Goal: Information Seeking & Learning: Check status

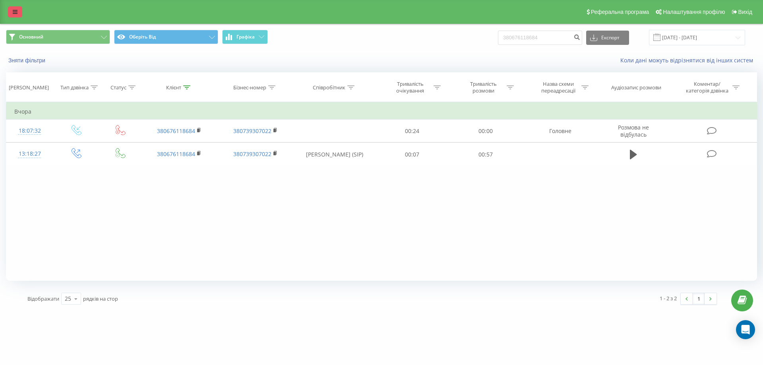
click at [13, 13] on icon at bounding box center [15, 12] width 5 height 6
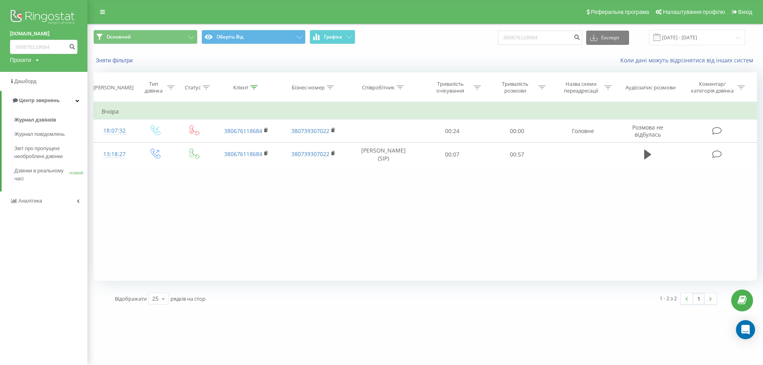
click at [57, 13] on img at bounding box center [44, 18] width 68 height 20
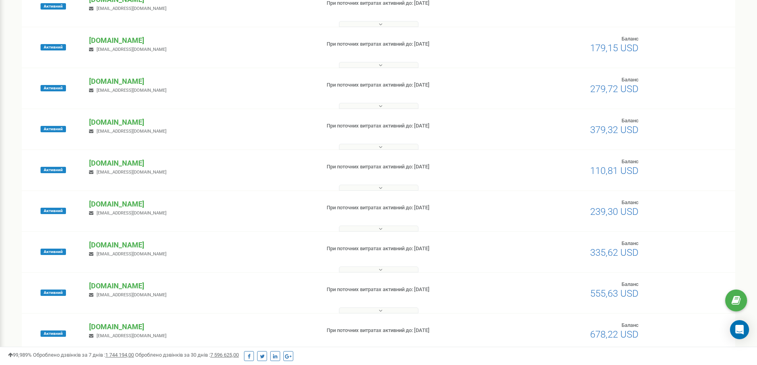
scroll to position [99, 0]
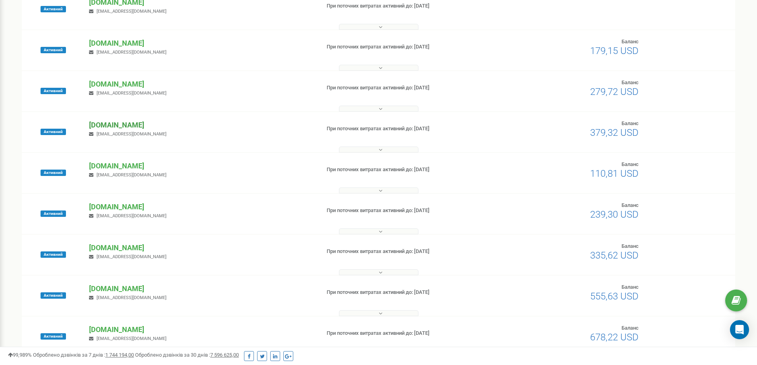
click at [132, 122] on p "[DOMAIN_NAME]" at bounding box center [201, 125] width 224 height 10
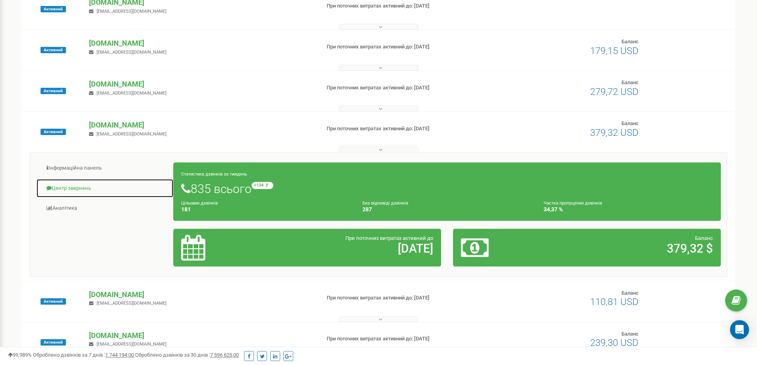
click at [93, 192] on link "Центр звернень" at bounding box center [104, 188] width 137 height 19
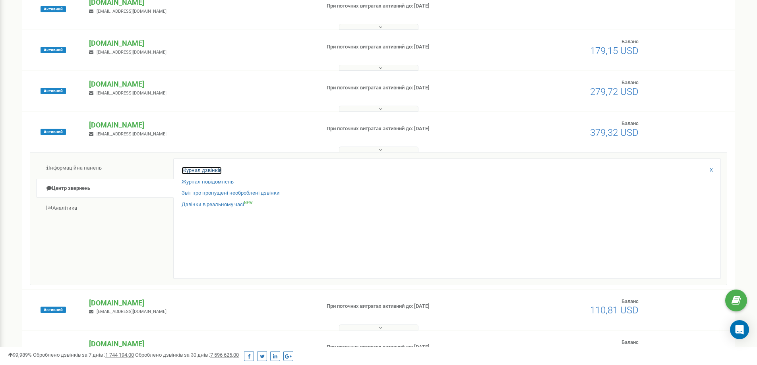
click at [196, 170] on link "Журнал дзвінків" at bounding box center [202, 171] width 40 height 8
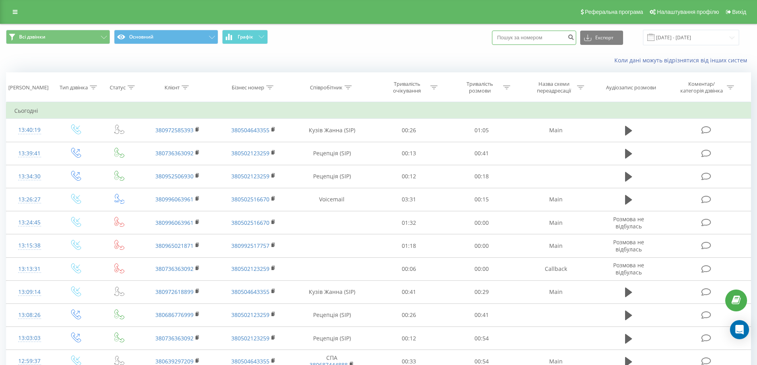
click at [540, 35] on input at bounding box center [534, 38] width 84 height 14
paste input "380972585393"
type input "380972585393"
click at [574, 37] on icon "submit" at bounding box center [570, 36] width 7 height 5
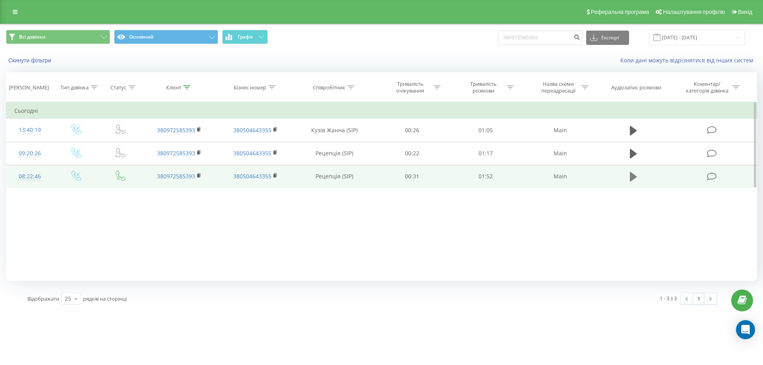
click at [631, 180] on icon at bounding box center [633, 177] width 7 height 10
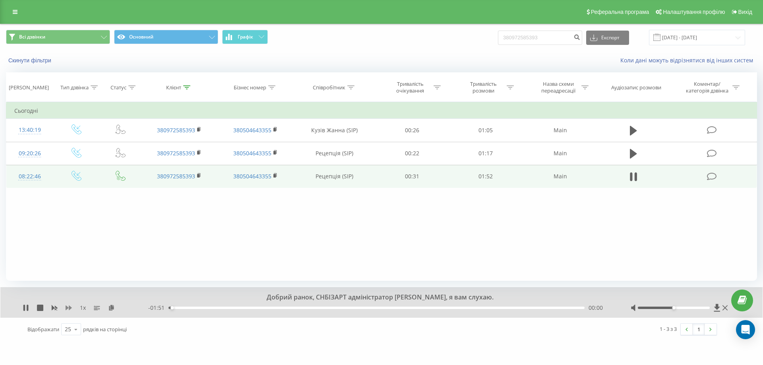
click at [68, 307] on icon at bounding box center [69, 308] width 6 height 6
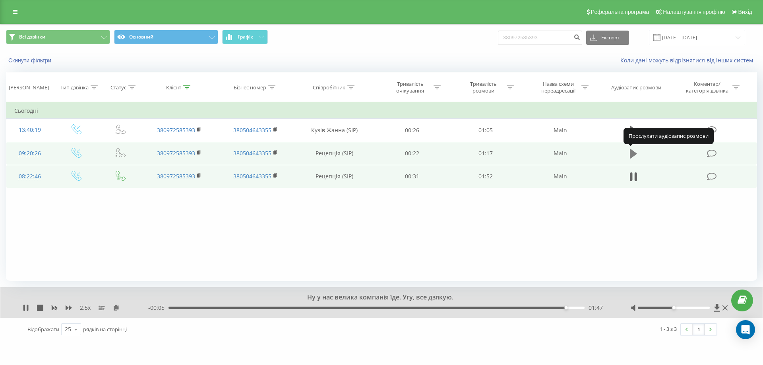
click at [635, 149] on icon at bounding box center [633, 153] width 7 height 11
click at [635, 179] on icon at bounding box center [633, 177] width 7 height 10
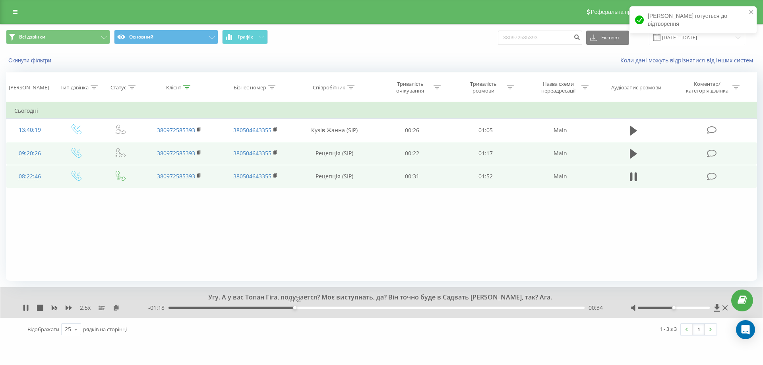
click at [295, 307] on div "00:34" at bounding box center [376, 308] width 416 height 2
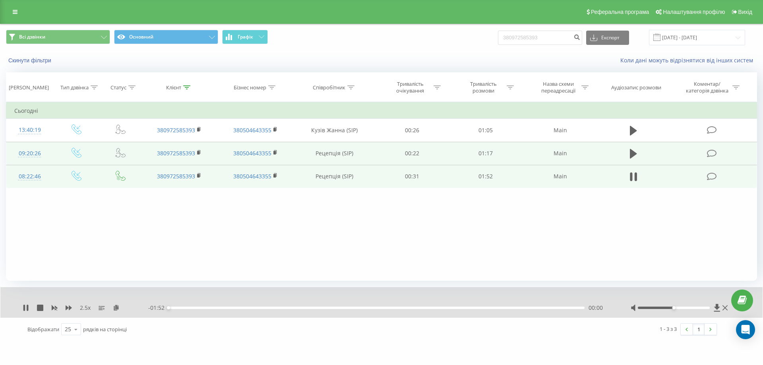
click at [315, 310] on div "- 01:52 00:00 00:00" at bounding box center [379, 308] width 462 height 8
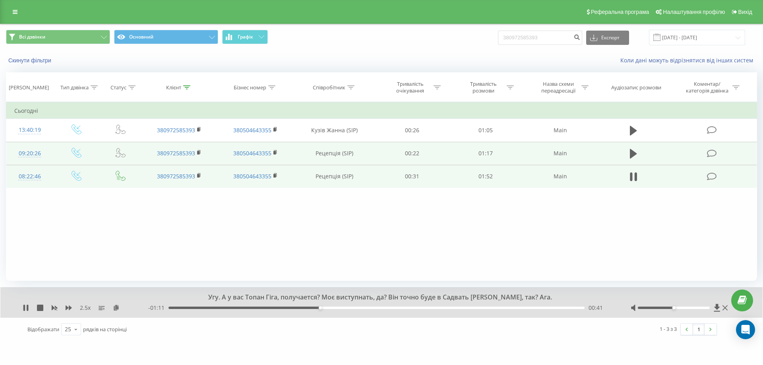
click at [325, 308] on div "00:41" at bounding box center [376, 308] width 416 height 2
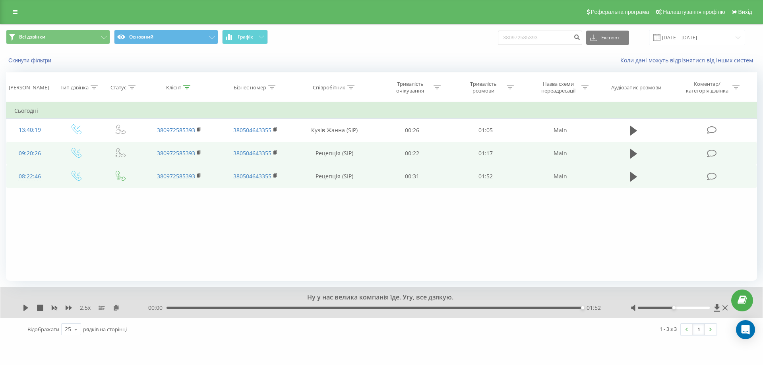
click at [612, 225] on div "Фільтрувати за умовою Дорівнює Введіть значення Скасувати OK Фільтрувати за умо…" at bounding box center [381, 191] width 751 height 179
